Goal: Information Seeking & Learning: Learn about a topic

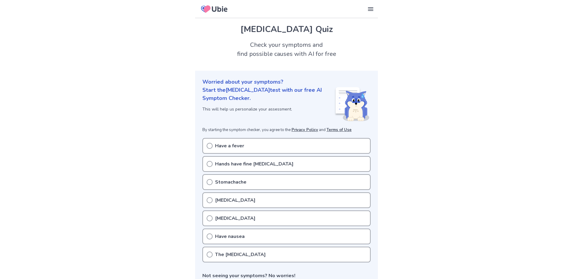
click at [208, 164] on icon at bounding box center [210, 164] width 6 height 6
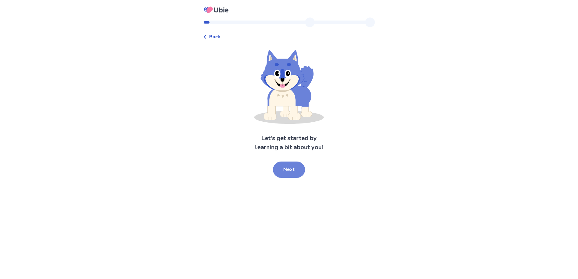
click at [287, 171] on button "Next" at bounding box center [289, 170] width 32 height 16
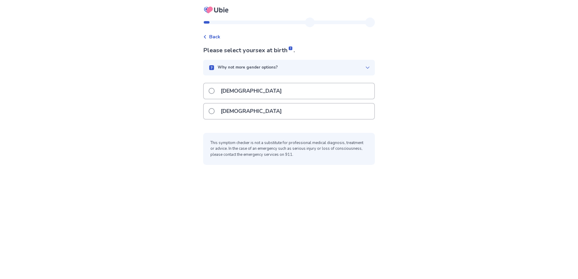
click at [220, 110] on label "[DEMOGRAPHIC_DATA]" at bounding box center [246, 111] width 77 height 15
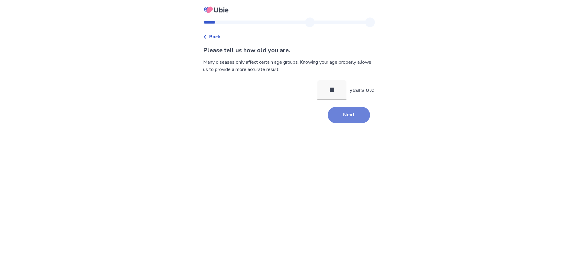
type input "**"
click at [349, 114] on button "Next" at bounding box center [348, 115] width 42 height 16
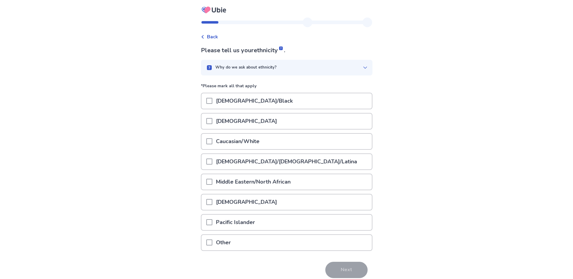
click at [208, 141] on div "Caucasian/White" at bounding box center [286, 141] width 170 height 15
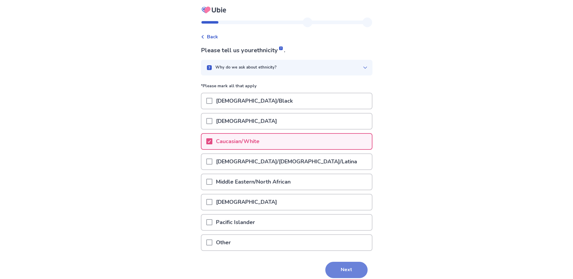
click at [355, 268] on button "Next" at bounding box center [346, 270] width 42 height 16
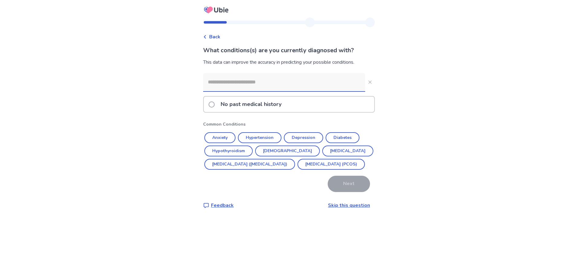
click at [213, 105] on span at bounding box center [211, 104] width 6 height 6
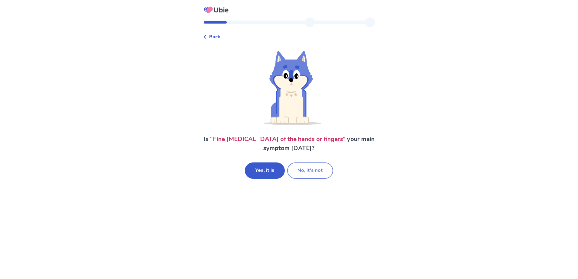
click at [315, 168] on button "No, it's not" at bounding box center [310, 171] width 46 height 16
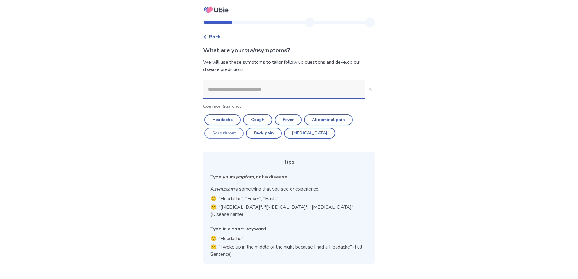
click at [239, 133] on button "Sore throat" at bounding box center [223, 133] width 39 height 11
type input "**********"
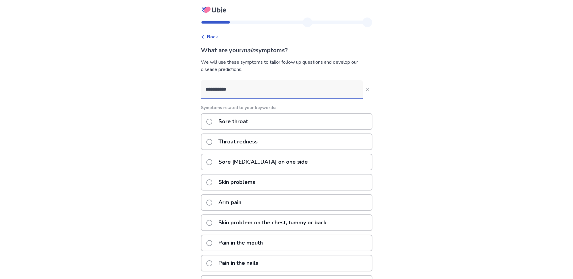
click at [216, 178] on label "Skin problems" at bounding box center [232, 182] width 53 height 15
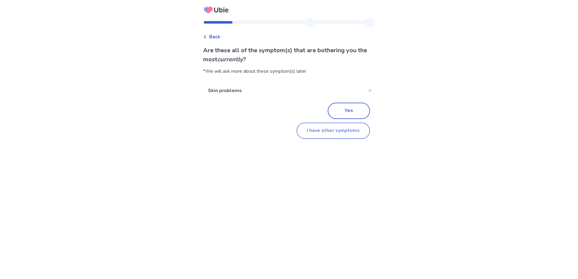
click at [343, 134] on button "I have other symptoms" at bounding box center [332, 131] width 73 height 16
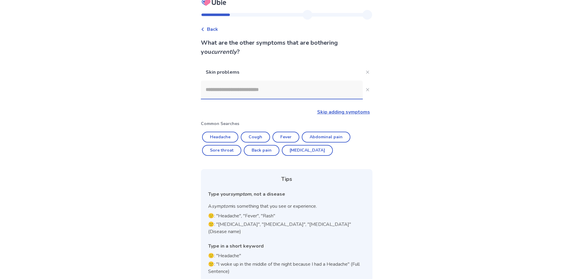
scroll to position [10, 0]
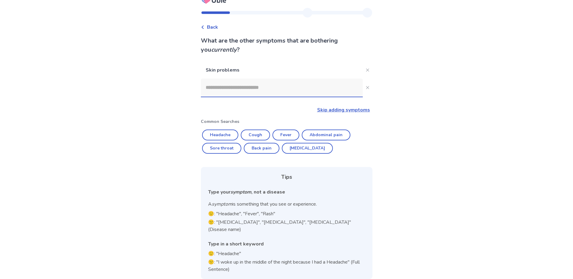
click at [251, 88] on input at bounding box center [282, 88] width 162 height 18
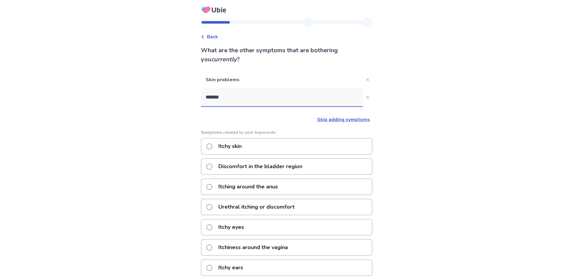
type input "*******"
click at [212, 146] on span at bounding box center [209, 146] width 6 height 6
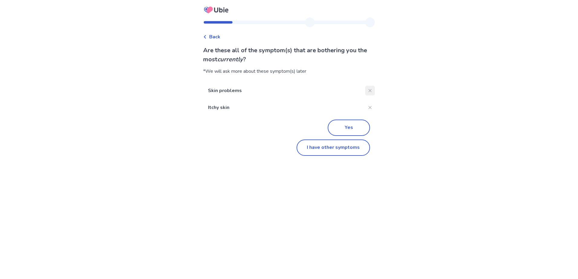
click at [370, 87] on button "Close" at bounding box center [370, 91] width 10 height 10
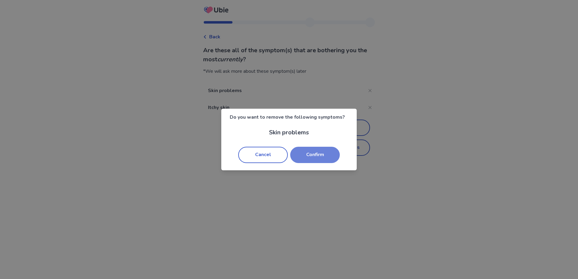
click at [312, 152] on button "Confirm" at bounding box center [315, 155] width 50 height 16
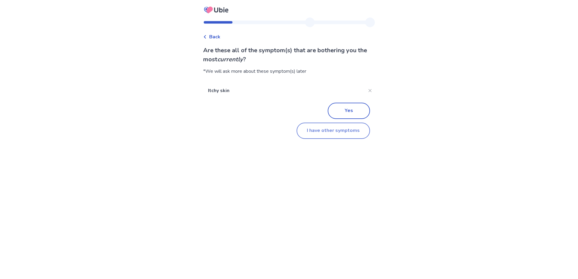
click at [318, 127] on button "I have other symptoms" at bounding box center [332, 131] width 73 height 16
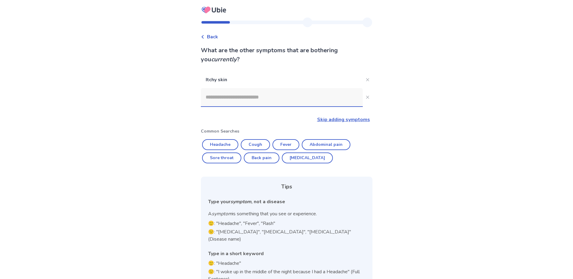
click at [264, 101] on input at bounding box center [282, 97] width 162 height 18
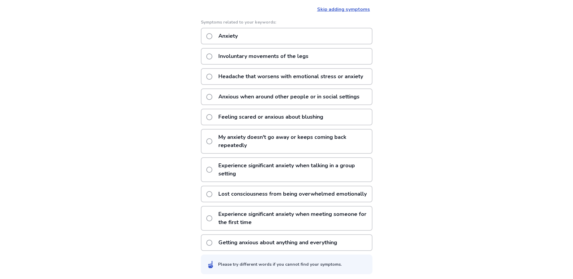
scroll to position [121, 0]
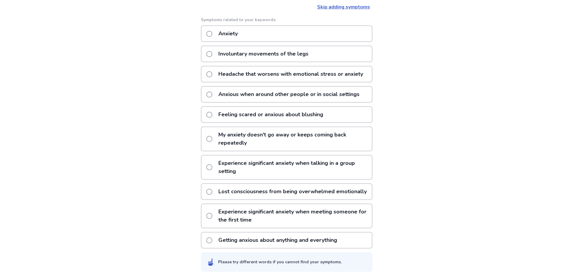
type input "*******"
click at [212, 136] on span at bounding box center [209, 139] width 6 height 6
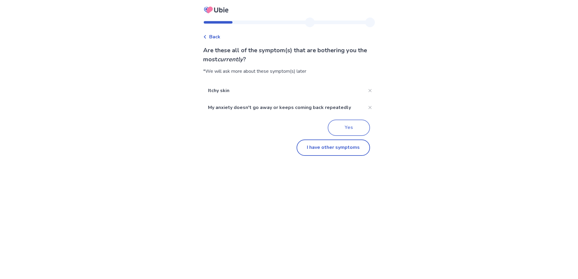
click at [348, 128] on button "Yes" at bounding box center [348, 128] width 42 height 16
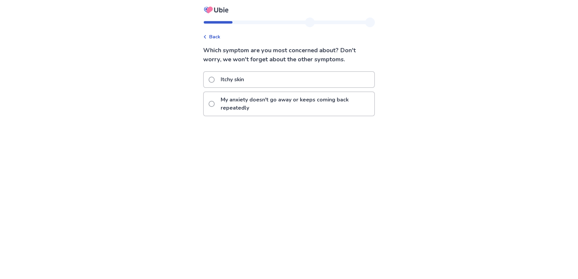
click at [214, 37] on span "Back" at bounding box center [214, 36] width 11 height 7
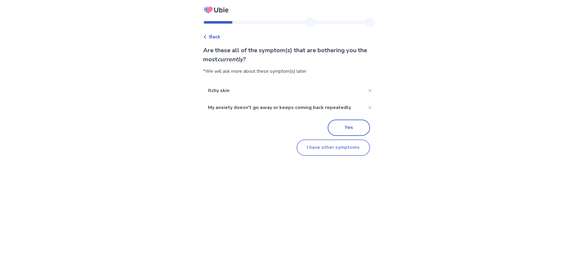
click at [325, 151] on button "I have other symptoms" at bounding box center [332, 148] width 73 height 16
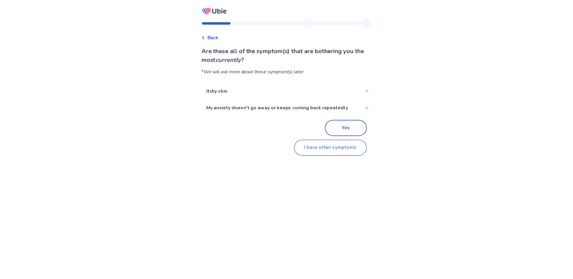
scroll to position [27, 0]
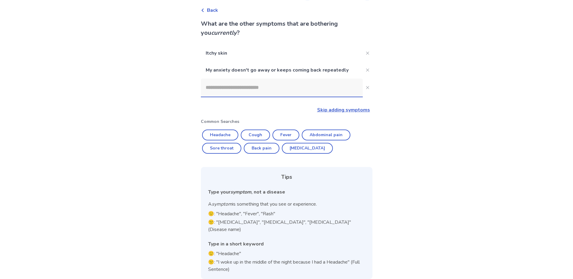
click at [255, 86] on input at bounding box center [282, 88] width 162 height 18
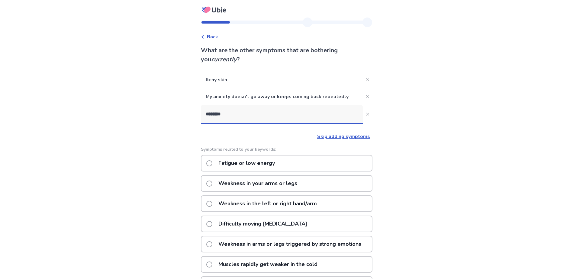
type input "********"
click at [212, 163] on span at bounding box center [209, 163] width 6 height 6
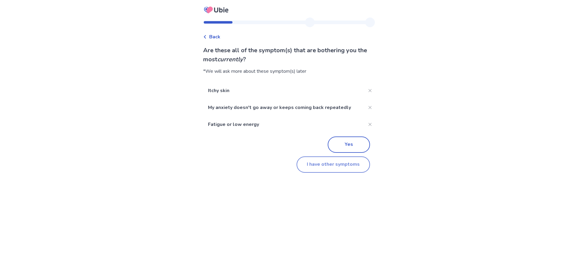
click at [339, 168] on button "I have other symptoms" at bounding box center [332, 164] width 73 height 16
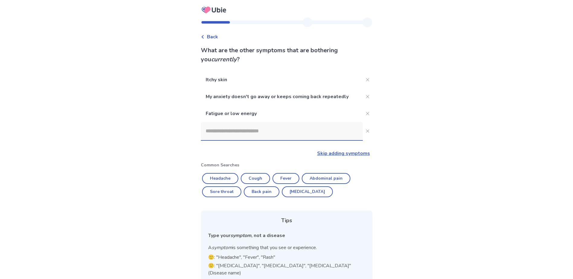
click at [223, 129] on input at bounding box center [282, 131] width 162 height 18
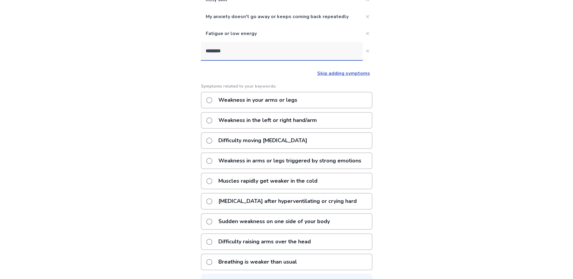
scroll to position [91, 0]
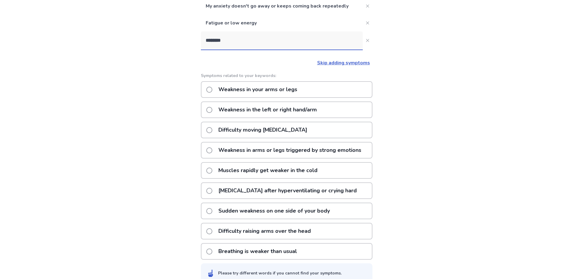
click at [210, 39] on input "********" at bounding box center [282, 40] width 162 height 18
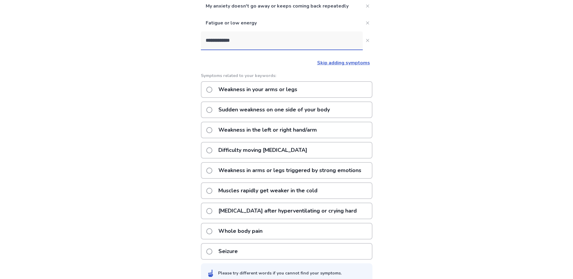
type input "**********"
click at [212, 89] on span at bounding box center [209, 90] width 6 height 6
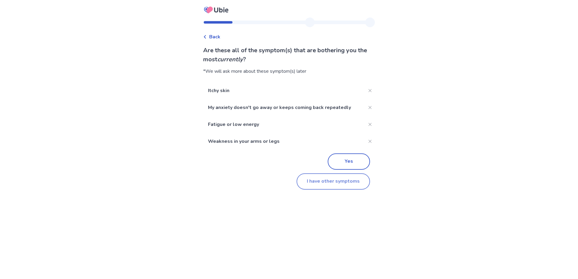
click at [329, 182] on button "I have other symptoms" at bounding box center [332, 181] width 73 height 16
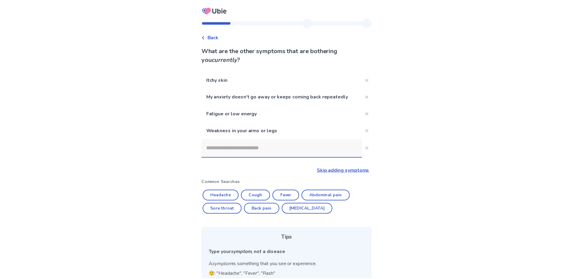
scroll to position [60, 0]
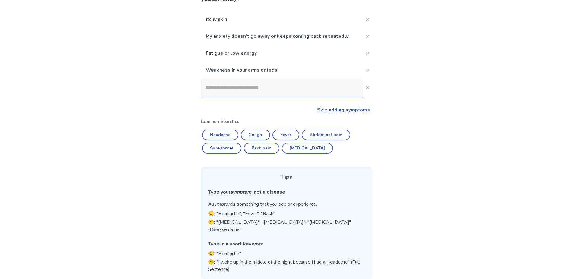
click at [236, 89] on input at bounding box center [282, 88] width 162 height 18
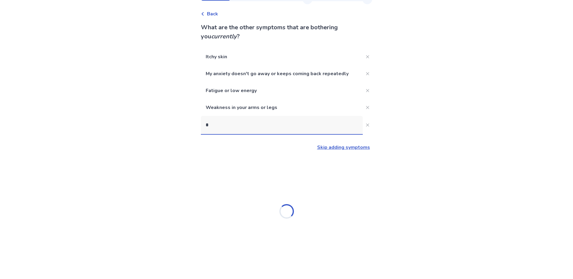
scroll to position [23, 0]
type input "*"
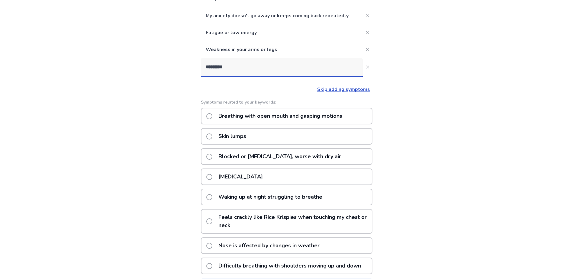
scroll to position [91, 0]
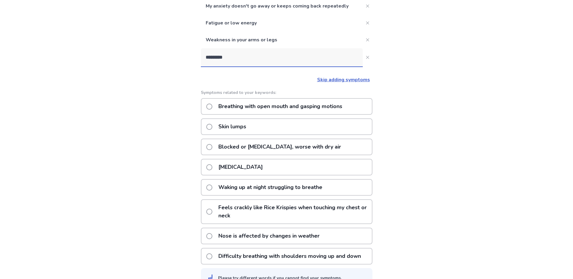
type input "*********"
click at [211, 166] on span at bounding box center [209, 167] width 6 height 6
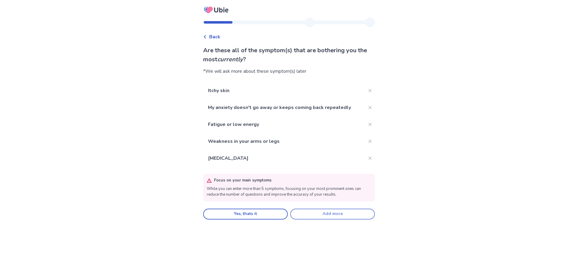
click at [328, 214] on button "Add more" at bounding box center [332, 214] width 85 height 11
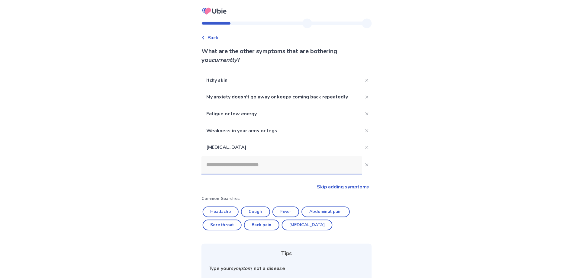
scroll to position [77, 0]
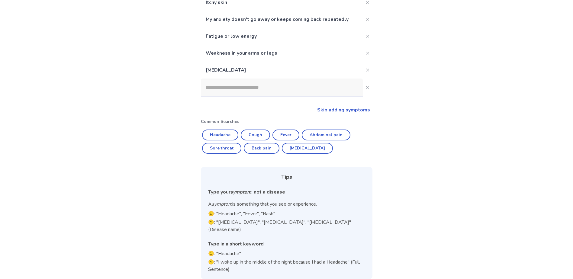
click at [247, 89] on input at bounding box center [282, 88] width 162 height 18
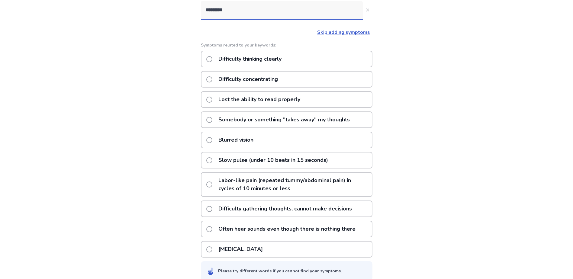
scroll to position [164, 0]
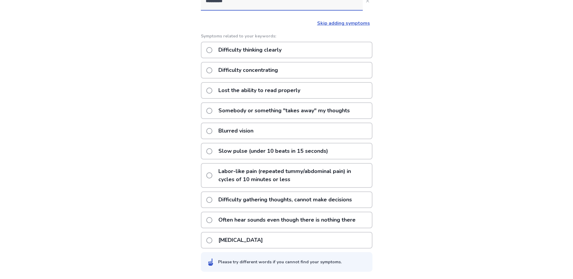
type input "*********"
click at [212, 70] on span at bounding box center [209, 70] width 6 height 6
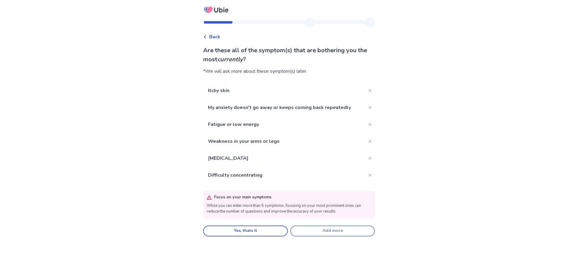
click at [333, 233] on button "Add more" at bounding box center [332, 231] width 85 height 11
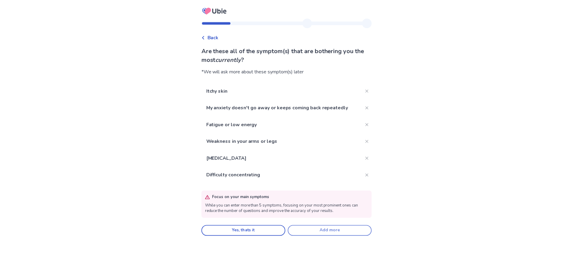
scroll to position [94, 0]
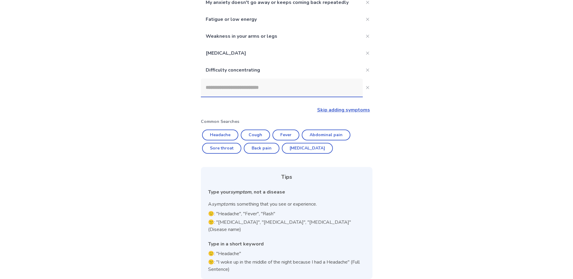
click at [231, 90] on input at bounding box center [282, 88] width 162 height 18
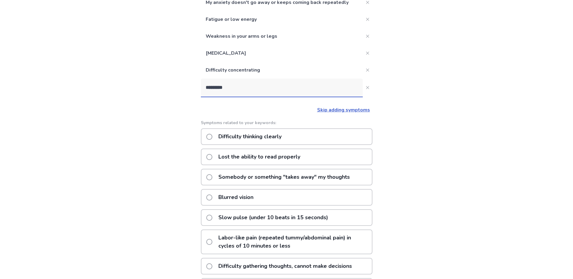
type input "*********"
click at [212, 137] on span at bounding box center [209, 137] width 6 height 6
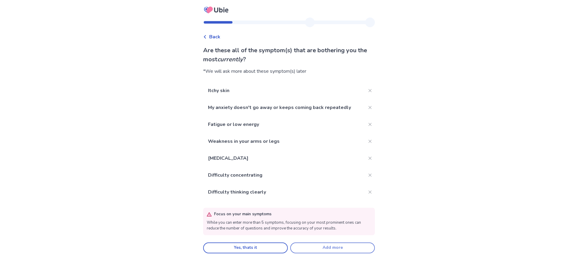
click at [316, 249] on button "Add more" at bounding box center [332, 248] width 85 height 11
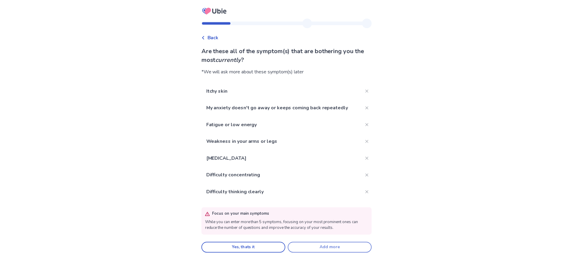
scroll to position [94, 0]
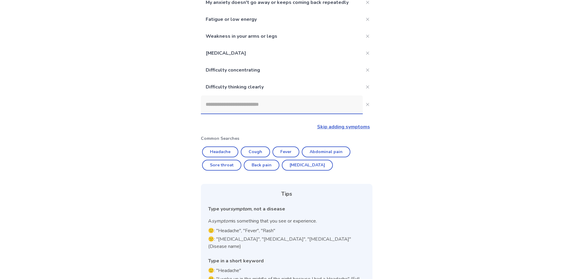
click at [248, 100] on input at bounding box center [282, 104] width 162 height 18
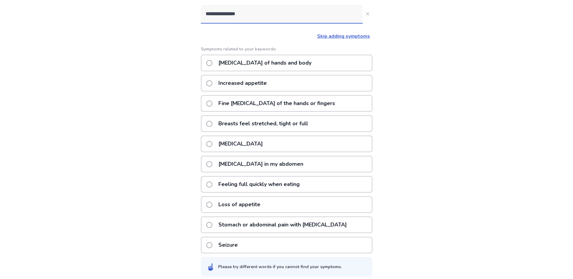
scroll to position [4, 0]
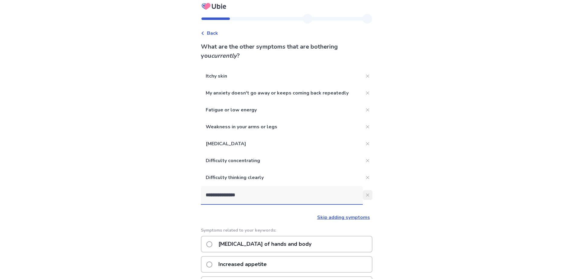
type input "**********"
click at [366, 196] on icon "Close" at bounding box center [367, 195] width 3 height 3
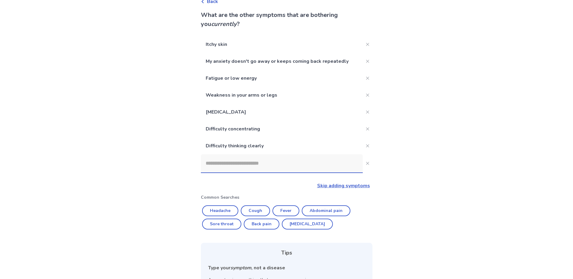
scroll to position [0, 0]
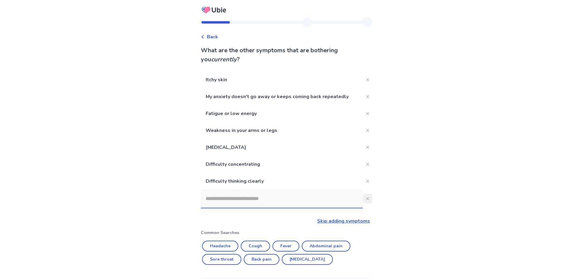
click at [366, 198] on button "Close" at bounding box center [368, 199] width 10 height 10
click at [224, 203] on input at bounding box center [282, 199] width 162 height 18
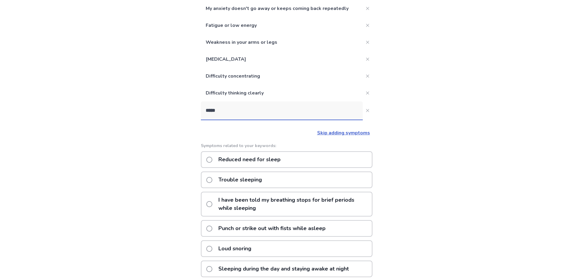
scroll to position [91, 0]
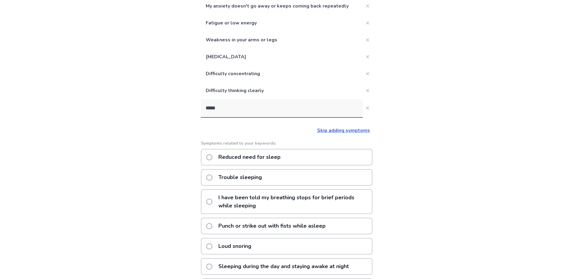
type input "*****"
click at [212, 202] on span at bounding box center [209, 202] width 6 height 6
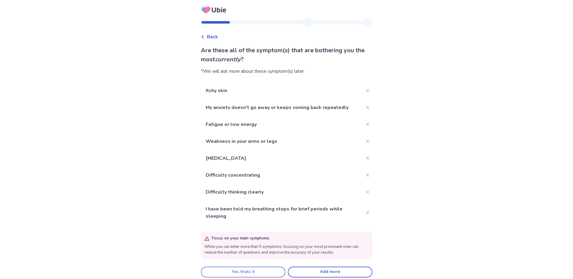
click at [234, 272] on button "Yes, thats it" at bounding box center [243, 272] width 85 height 11
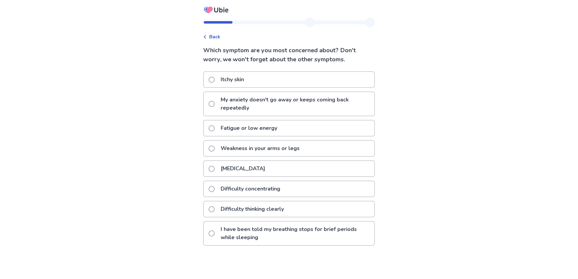
click at [214, 188] on span at bounding box center [211, 189] width 6 height 6
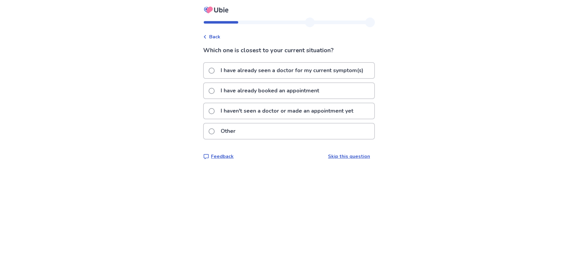
click at [214, 70] on span at bounding box center [211, 71] width 6 height 6
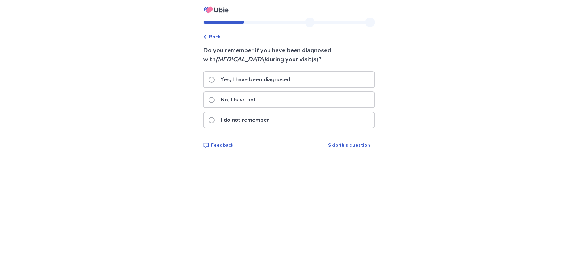
click at [212, 77] on label "Yes, I have been diagnosed" at bounding box center [250, 79] width 85 height 15
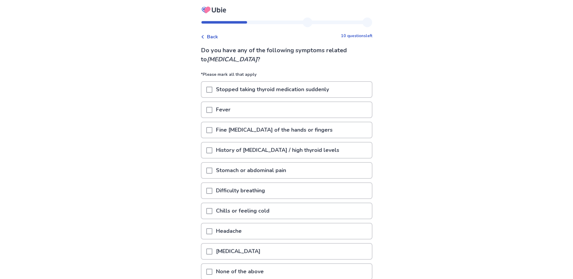
click at [212, 129] on span at bounding box center [209, 130] width 6 height 6
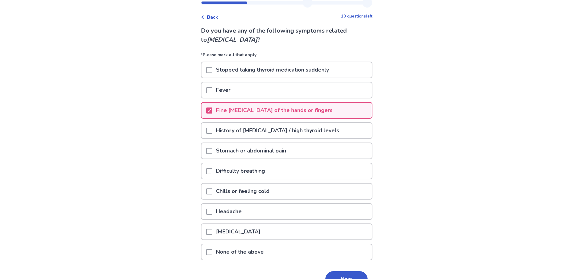
scroll to position [30, 0]
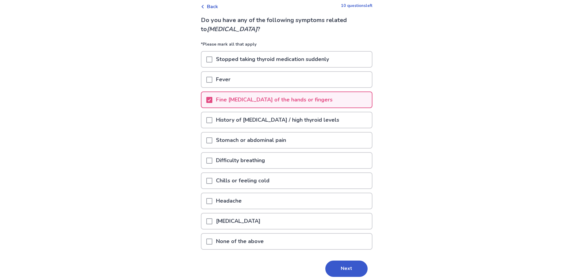
click at [211, 180] on span at bounding box center [209, 181] width 6 height 6
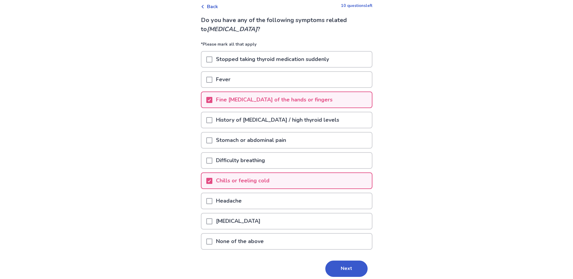
click at [212, 201] on span at bounding box center [209, 201] width 6 height 6
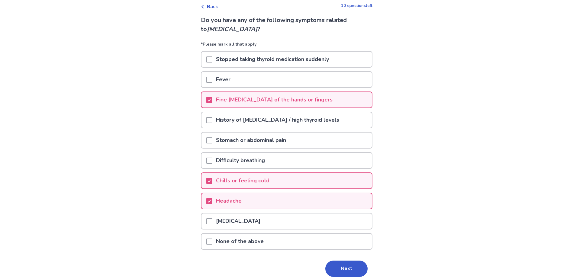
click at [211, 218] on span at bounding box center [209, 221] width 6 height 6
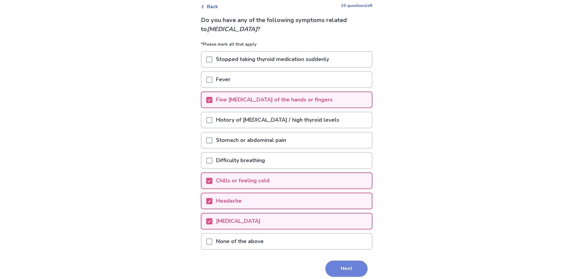
click at [346, 265] on button "Next" at bounding box center [346, 269] width 42 height 16
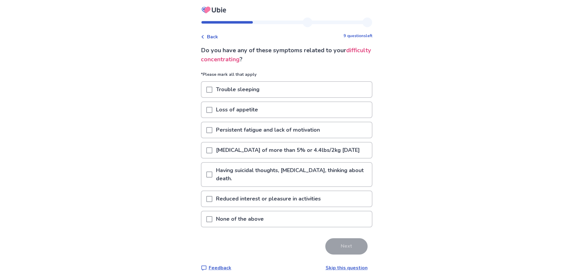
click at [212, 89] on span at bounding box center [209, 90] width 6 height 6
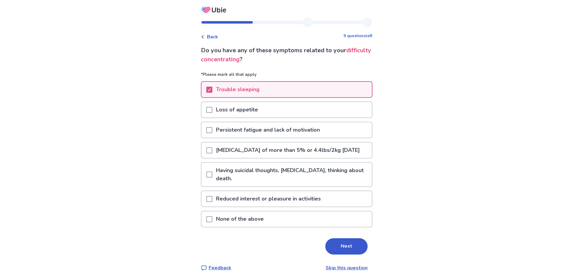
click at [212, 131] on span at bounding box center [209, 130] width 6 height 6
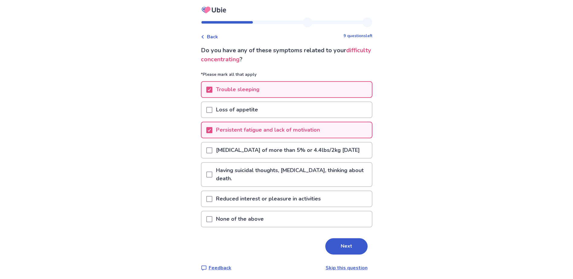
click at [212, 178] on span at bounding box center [209, 175] width 6 height 6
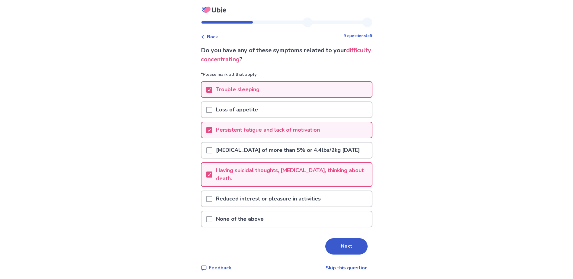
click at [212, 202] on span at bounding box center [209, 199] width 6 height 6
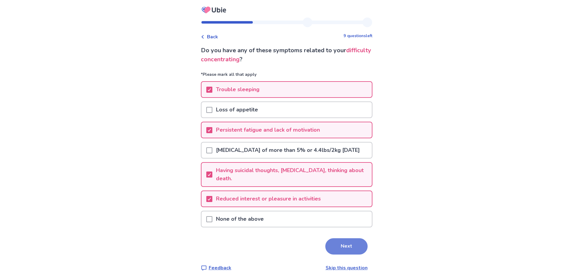
click at [352, 255] on button "Next" at bounding box center [346, 246] width 42 height 16
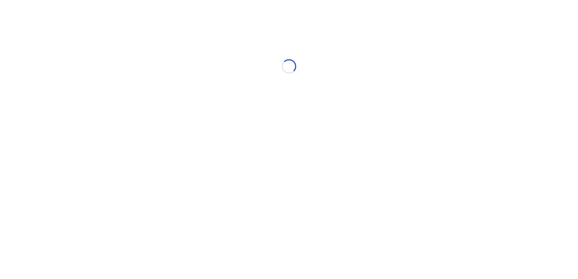
select select "*"
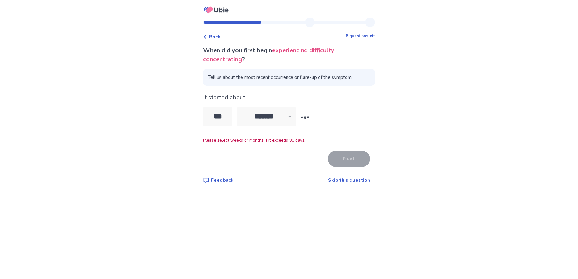
type input "****"
drag, startPoint x: 231, startPoint y: 117, endPoint x: 195, endPoint y: 116, distance: 36.0
click at [195, 116] on div "Back 8 questions left When did you first begin experiencing difficulty concentr…" at bounding box center [289, 139] width 578 height 279
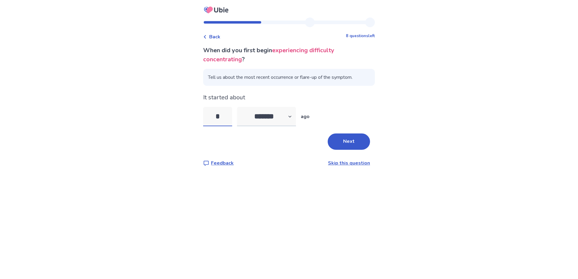
type input "*"
click at [295, 116] on select "******* ****** ******* ******** *******" at bounding box center [266, 116] width 59 height 19
select select "*"
click at [240, 107] on select "******* ****** ******* ******** *******" at bounding box center [266, 116] width 59 height 19
click at [340, 147] on button "Next" at bounding box center [348, 142] width 42 height 16
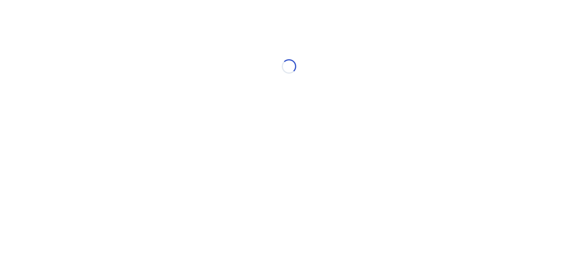
select select "*"
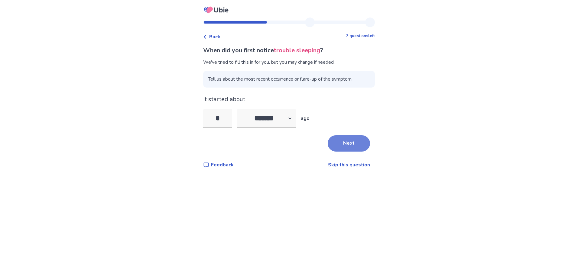
click at [345, 143] on button "Next" at bounding box center [348, 143] width 42 height 16
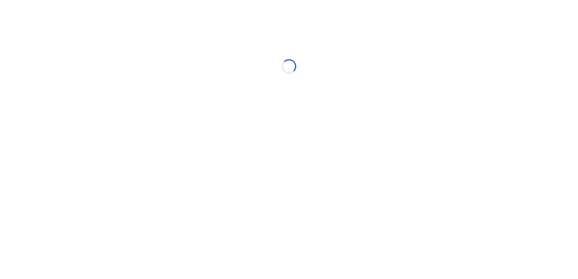
select select "*"
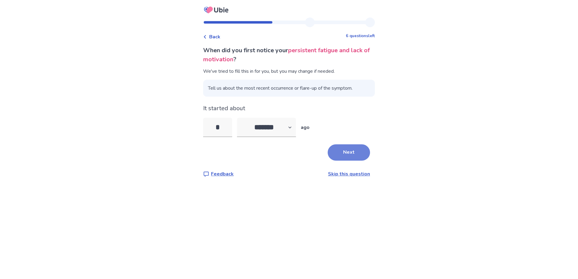
type input "*"
click at [346, 153] on button "Next" at bounding box center [348, 152] width 42 height 16
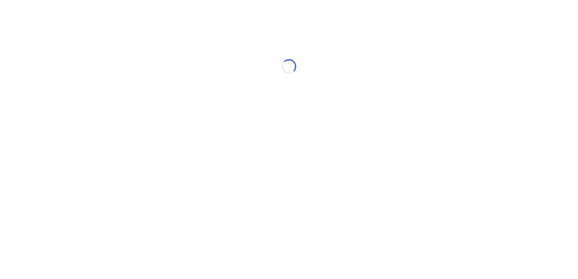
select select "*"
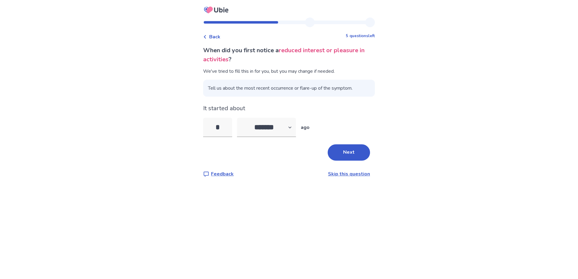
click at [346, 153] on button "Next" at bounding box center [348, 152] width 42 height 16
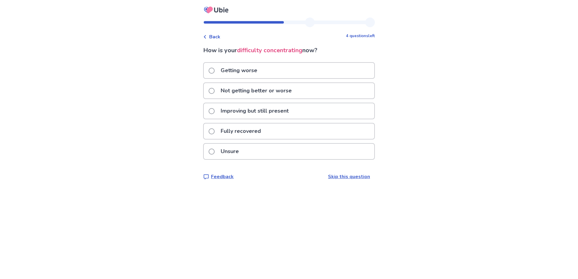
click at [214, 152] on span at bounding box center [211, 152] width 6 height 6
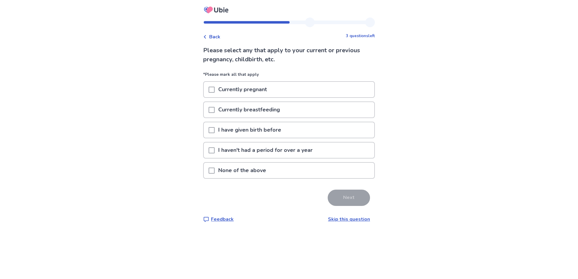
click at [214, 130] on span at bounding box center [211, 130] width 6 height 6
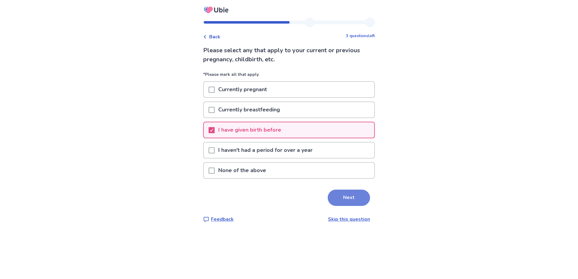
click at [339, 196] on button "Next" at bounding box center [348, 198] width 42 height 16
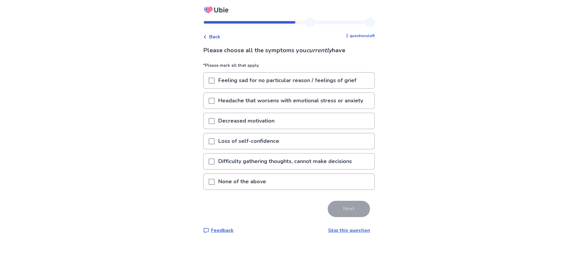
click at [214, 82] on span at bounding box center [211, 81] width 6 height 6
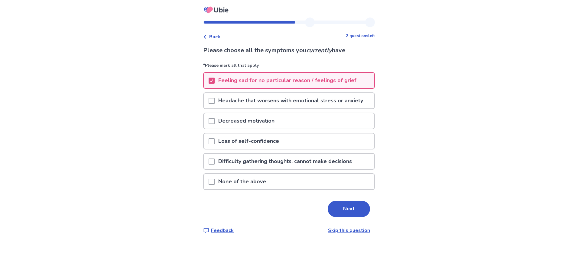
click at [214, 120] on span at bounding box center [211, 121] width 6 height 6
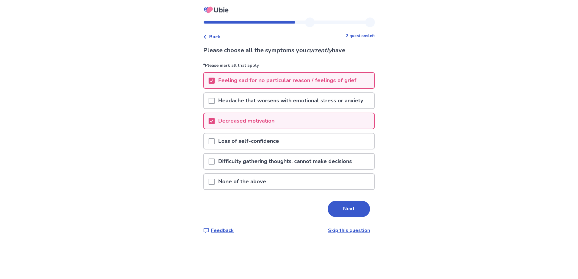
click at [214, 142] on span at bounding box center [211, 141] width 6 height 6
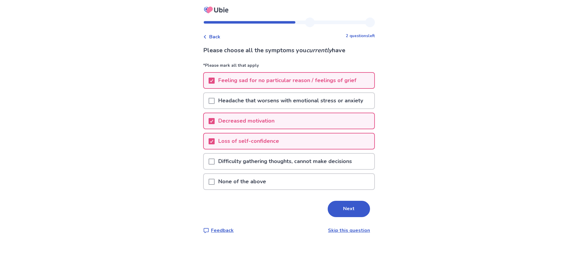
click at [214, 162] on span at bounding box center [211, 162] width 6 height 6
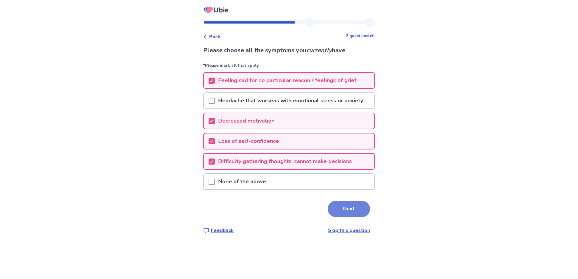
click at [340, 210] on button "Next" at bounding box center [348, 209] width 42 height 16
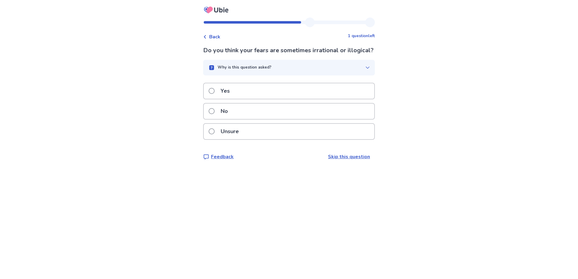
click at [213, 99] on label "Yes" at bounding box center [220, 90] width 25 height 15
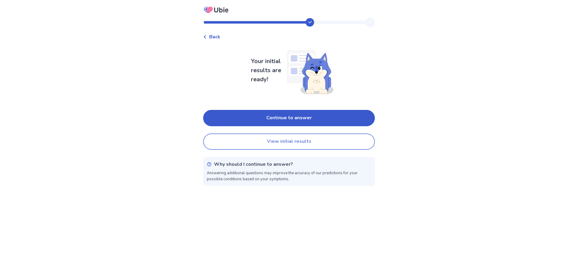
click at [292, 147] on button "View initial results" at bounding box center [289, 142] width 172 height 16
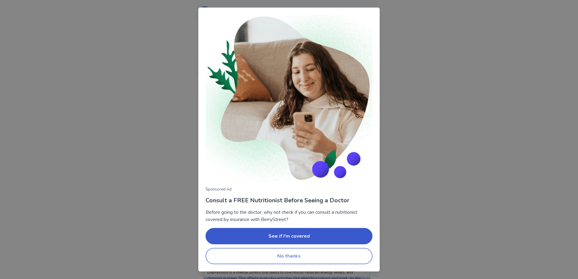
click at [300, 256] on button "No thanks" at bounding box center [288, 256] width 167 height 16
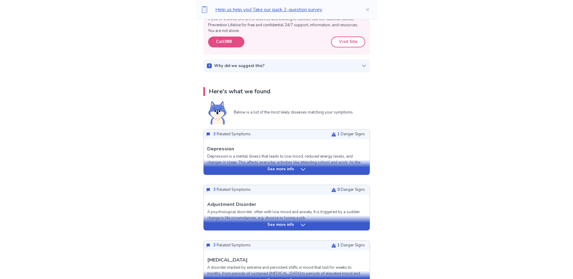
scroll to position [121, 0]
